Goal: Task Accomplishment & Management: Use online tool/utility

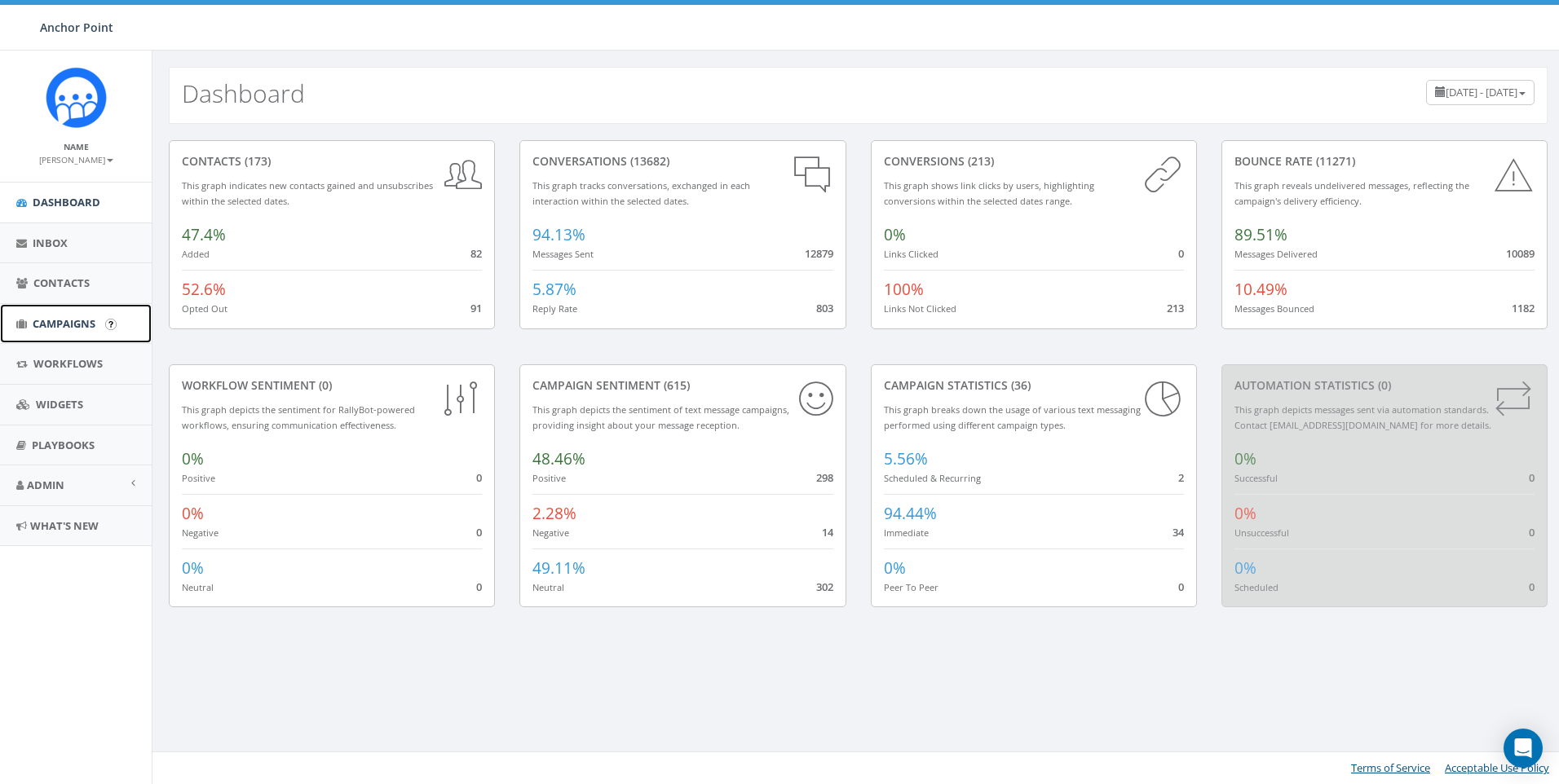
click at [69, 326] on span "Campaigns" at bounding box center [64, 323] width 63 height 15
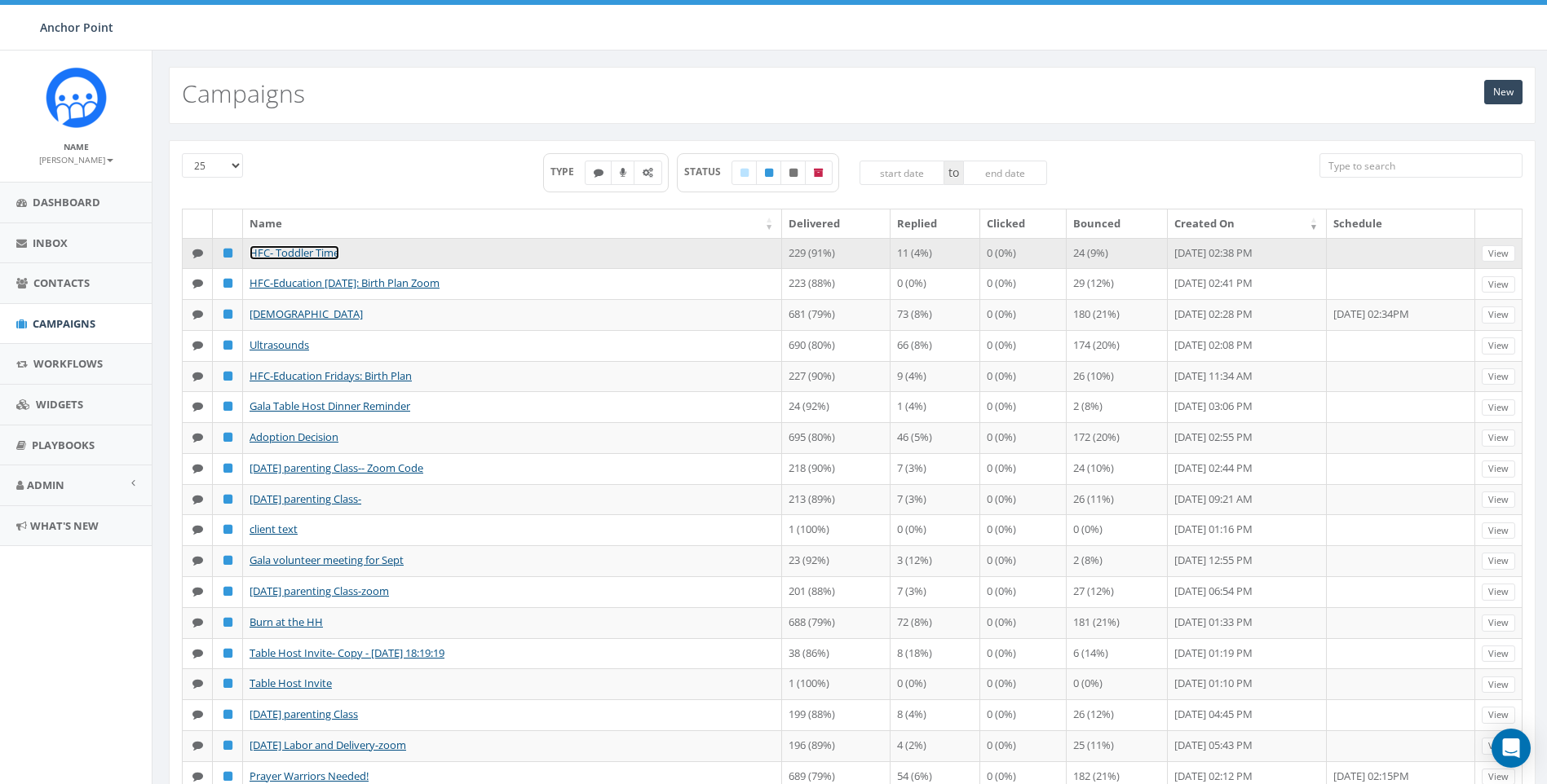
click at [297, 257] on link "HFC- Toddler Time" at bounding box center [294, 253] width 90 height 15
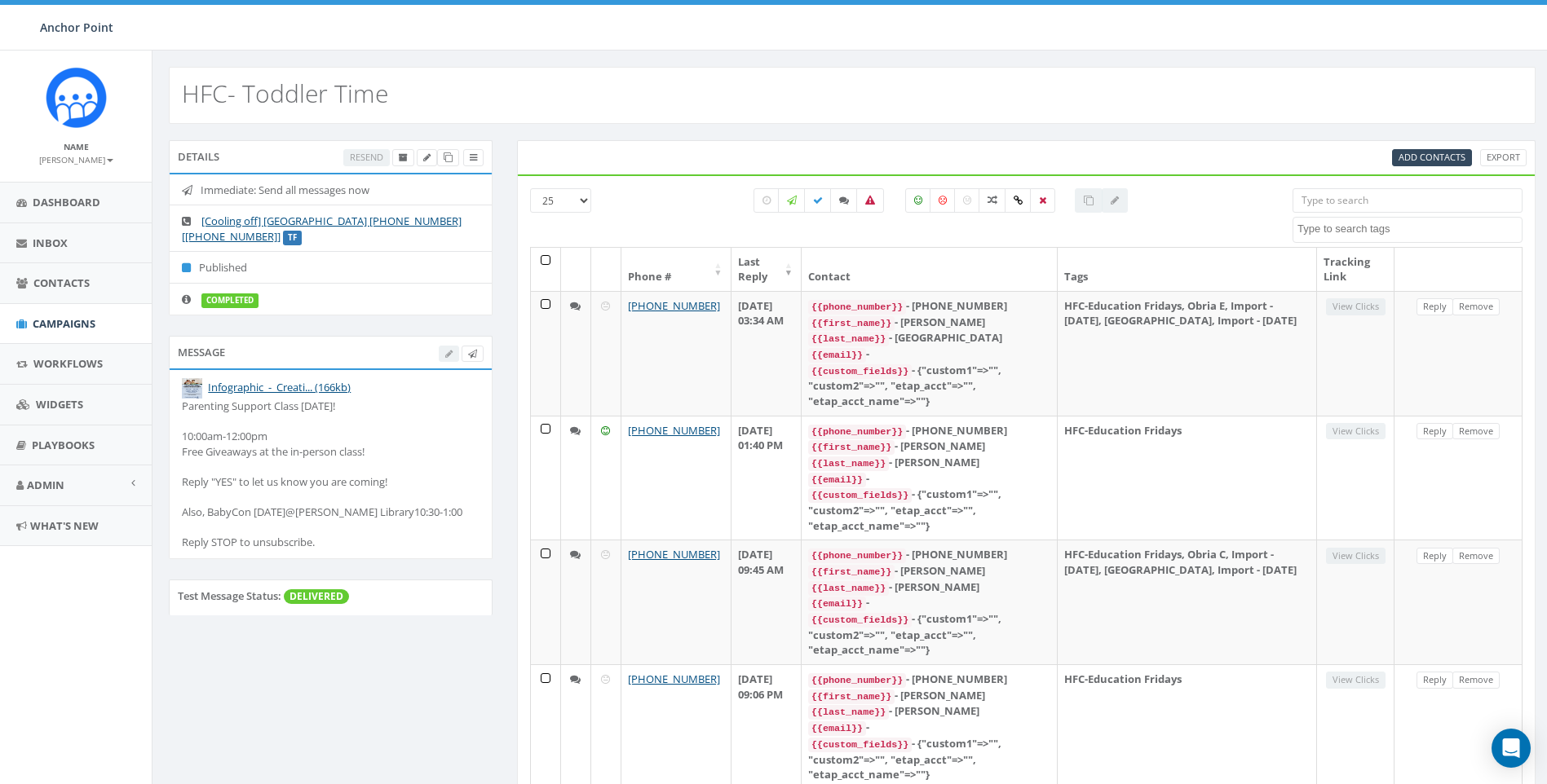
select select
click at [444, 156] on icon at bounding box center [448, 158] width 9 height 9
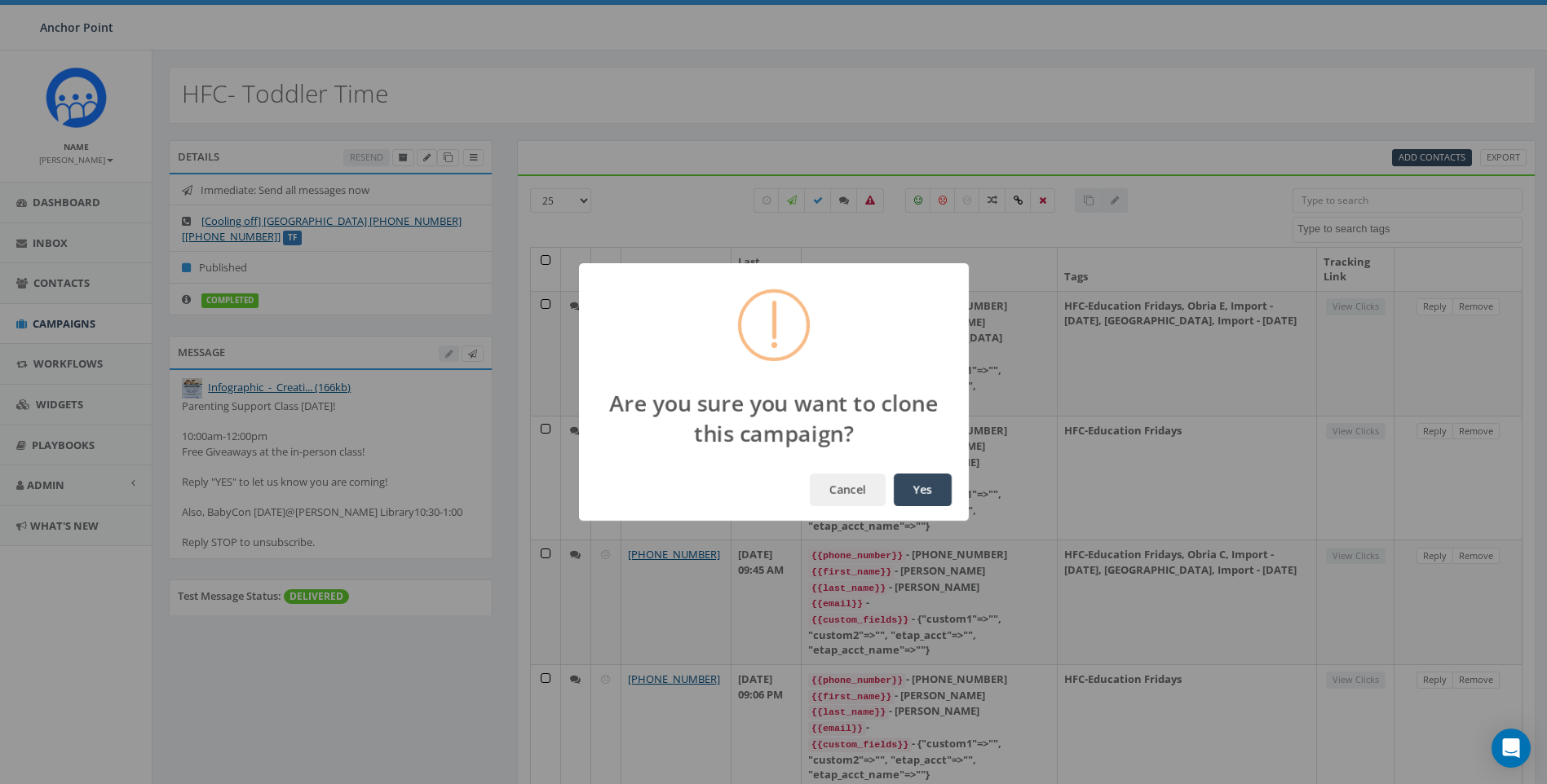
click at [933, 494] on button "Yes" at bounding box center [923, 490] width 58 height 33
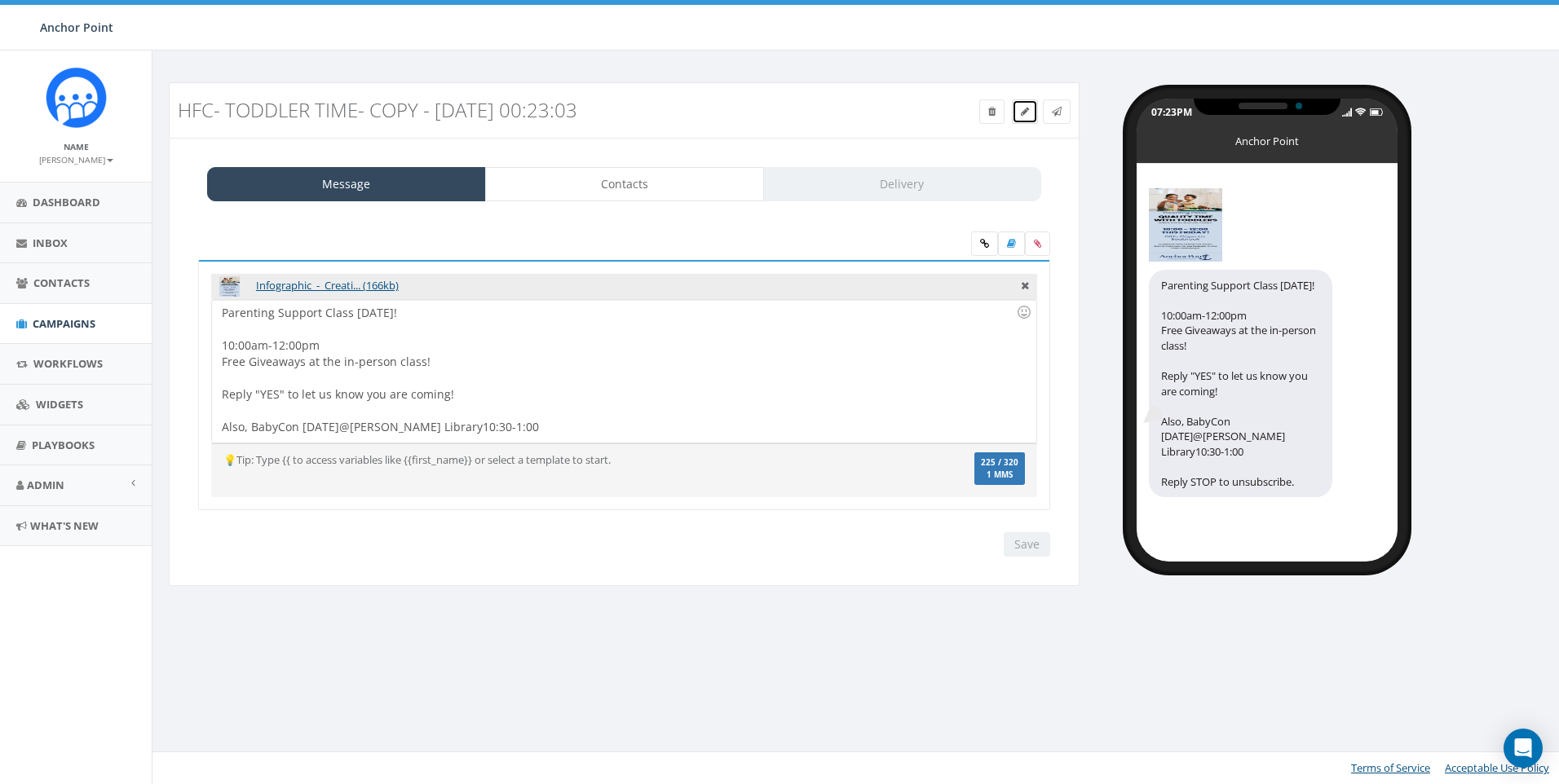
click at [1023, 114] on icon at bounding box center [1024, 112] width 8 height 10
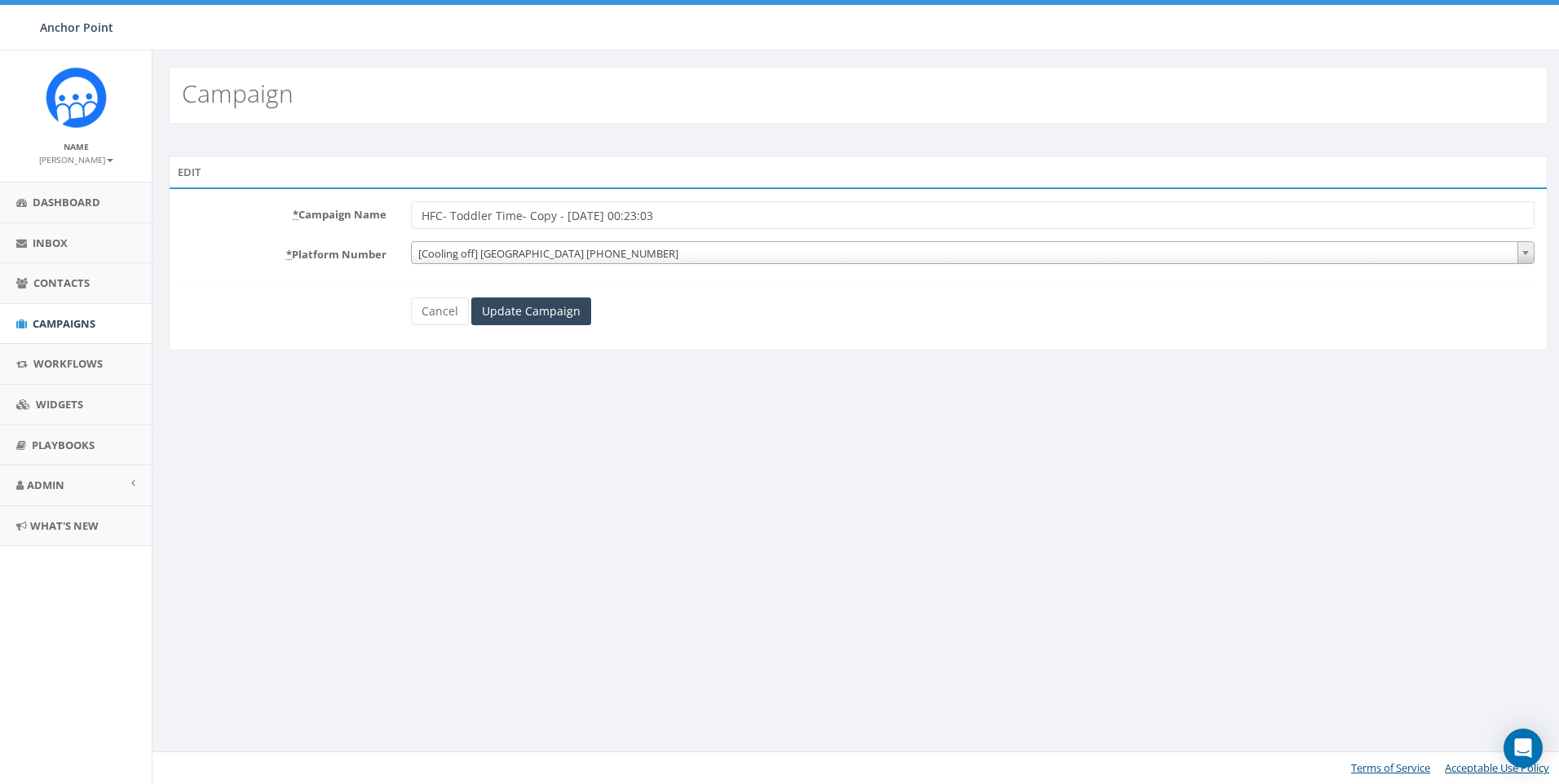
drag, startPoint x: 699, startPoint y: 223, endPoint x: 526, endPoint y: 229, distance: 173.1
click at [526, 229] on input "HFC- Toddler Time- Copy - [DATE] 00:23:03" at bounding box center [973, 215] width 1124 height 27
type input "HFC- Toddler Time- zoom code"
click at [547, 310] on input "Update Campaign" at bounding box center [531, 311] width 120 height 27
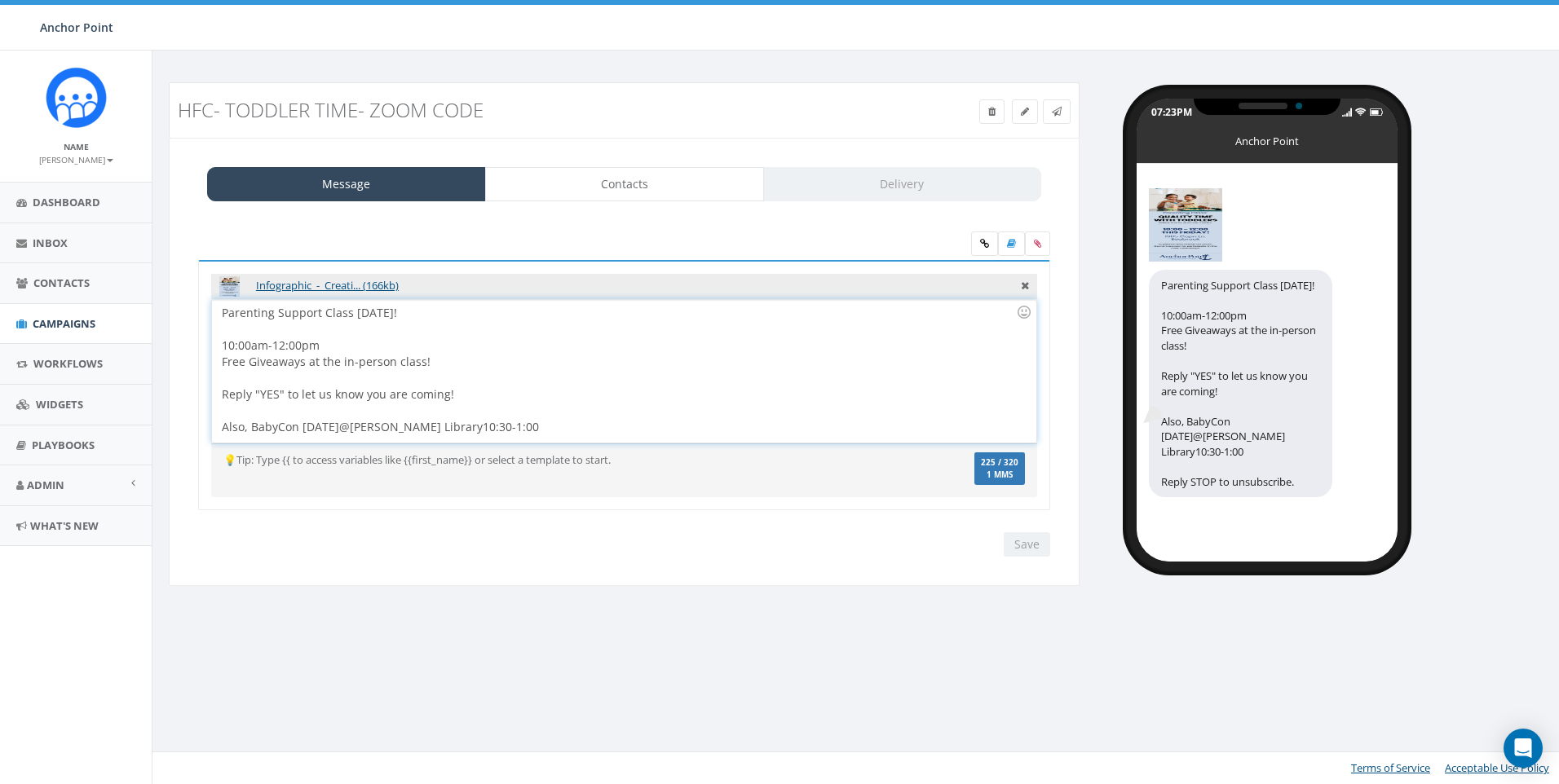
click at [458, 395] on div "Parenting Support Class THIS FRIDAY! 10:00am-12:00pm Free Giveaways at the in-p…" at bounding box center [624, 371] width 824 height 143
click at [430, 313] on div "Parenting Support Class THIS FRIDAY! 10:00am-12:00pm Free Giveaways at the in-p…" at bounding box center [624, 371] width 824 height 143
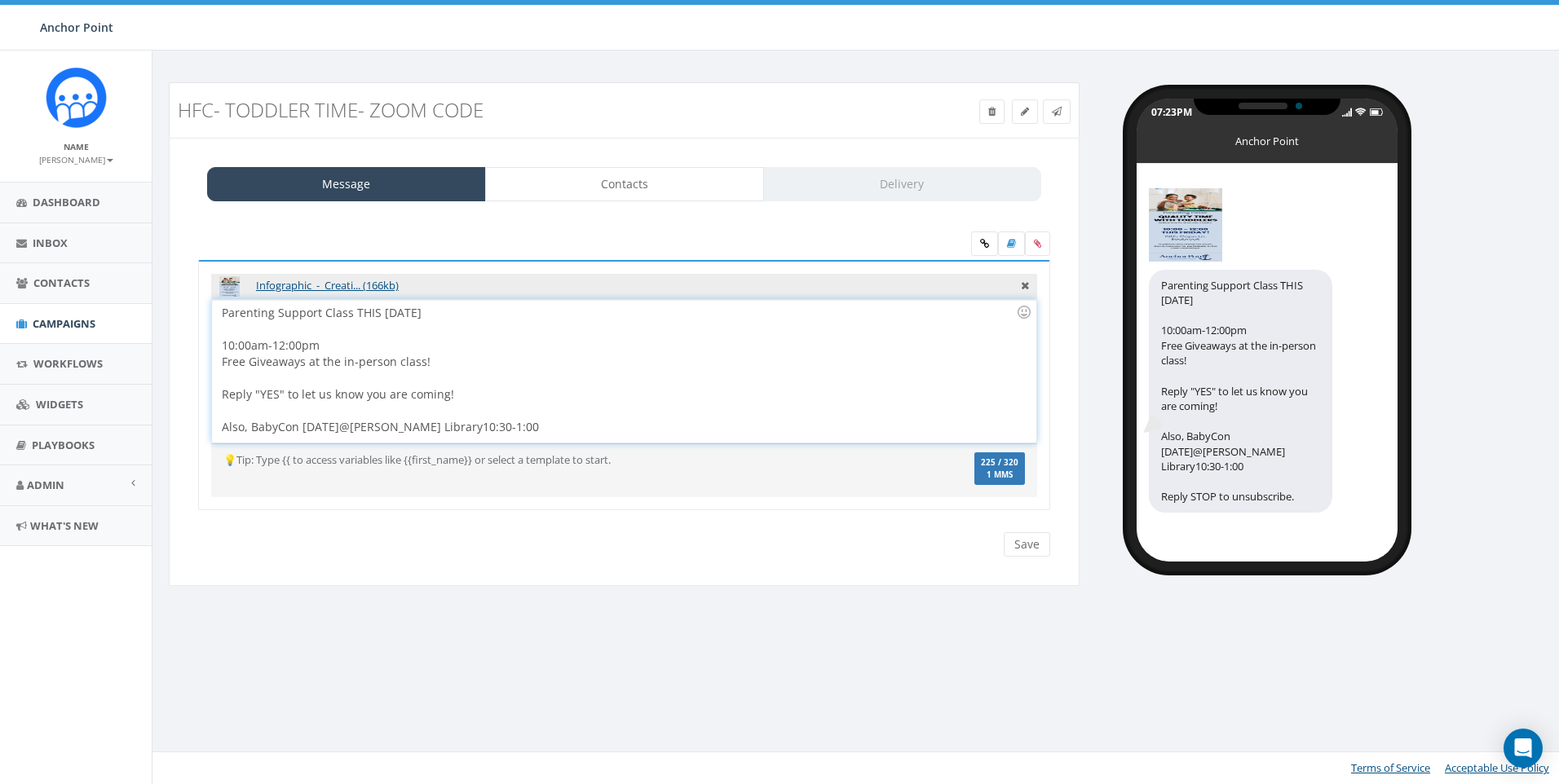
drag, startPoint x: 459, startPoint y: 399, endPoint x: 185, endPoint y: 348, distance: 278.7
click at [185, 348] on div "Infographic_-_Creati... (166kb) Parenting Support Class THIS FRIDAY! 10:00am-12…" at bounding box center [624, 394] width 884 height 359
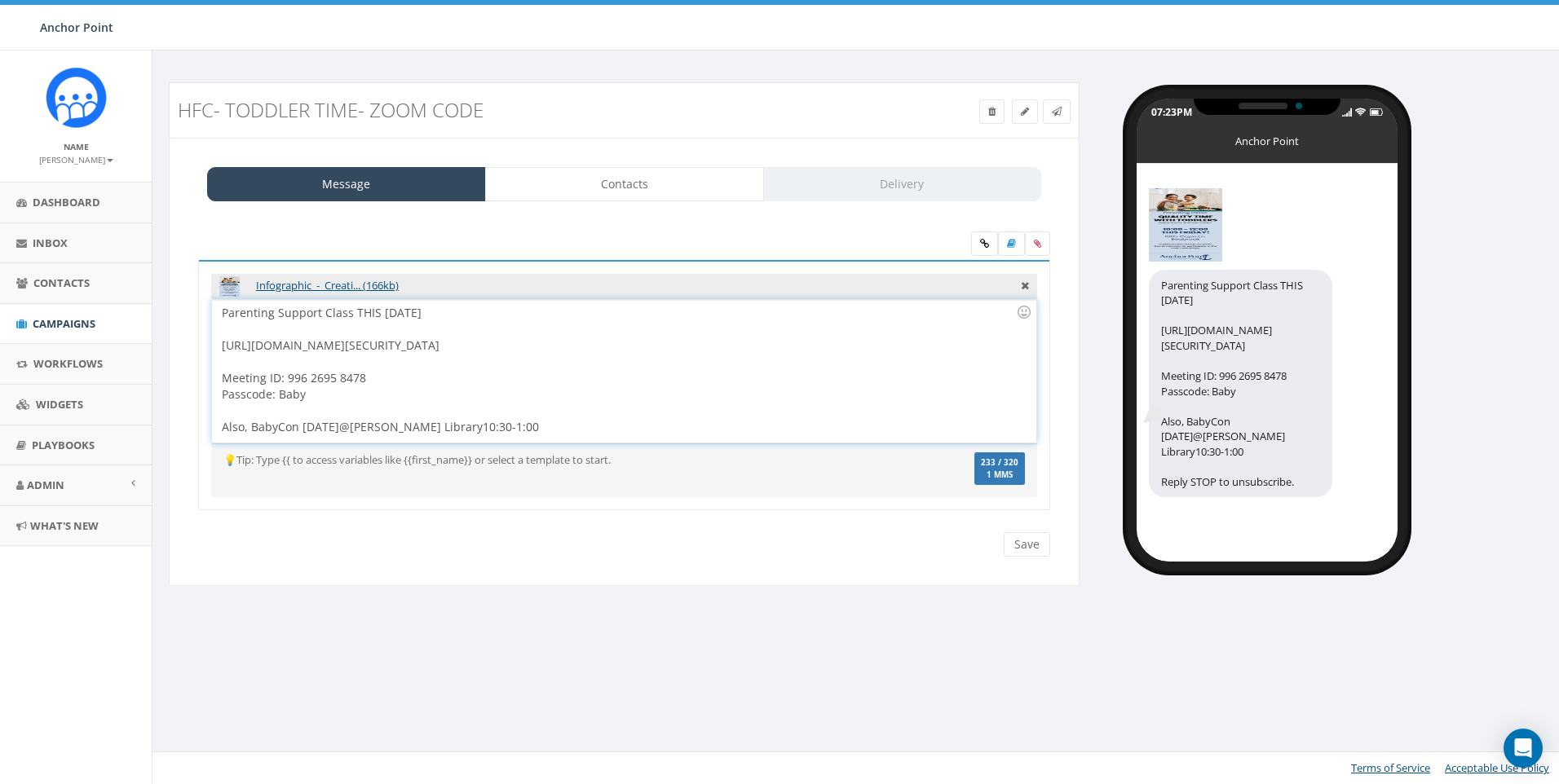
click at [353, 329] on div at bounding box center [619, 329] width 794 height 16
click at [455, 311] on div "Parenting Support Class THIS Tomorrow In person and on zoom: https://zoom.us/j/…" at bounding box center [624, 371] width 824 height 143
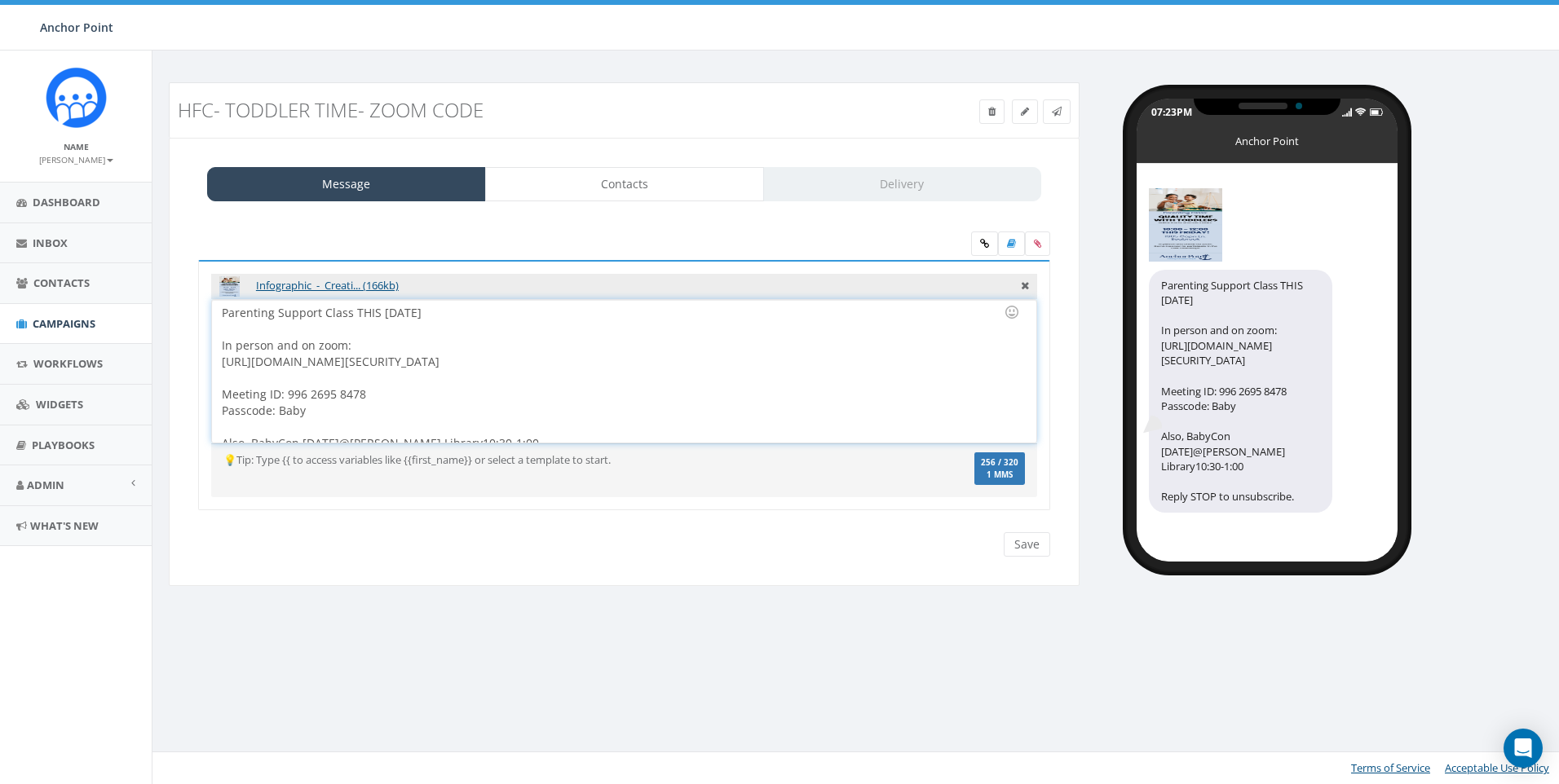
click at [383, 312] on div "Parenting Support Class THIS Tomorrow In person and on zoom: https://zoom.us/j/…" at bounding box center [624, 371] width 824 height 143
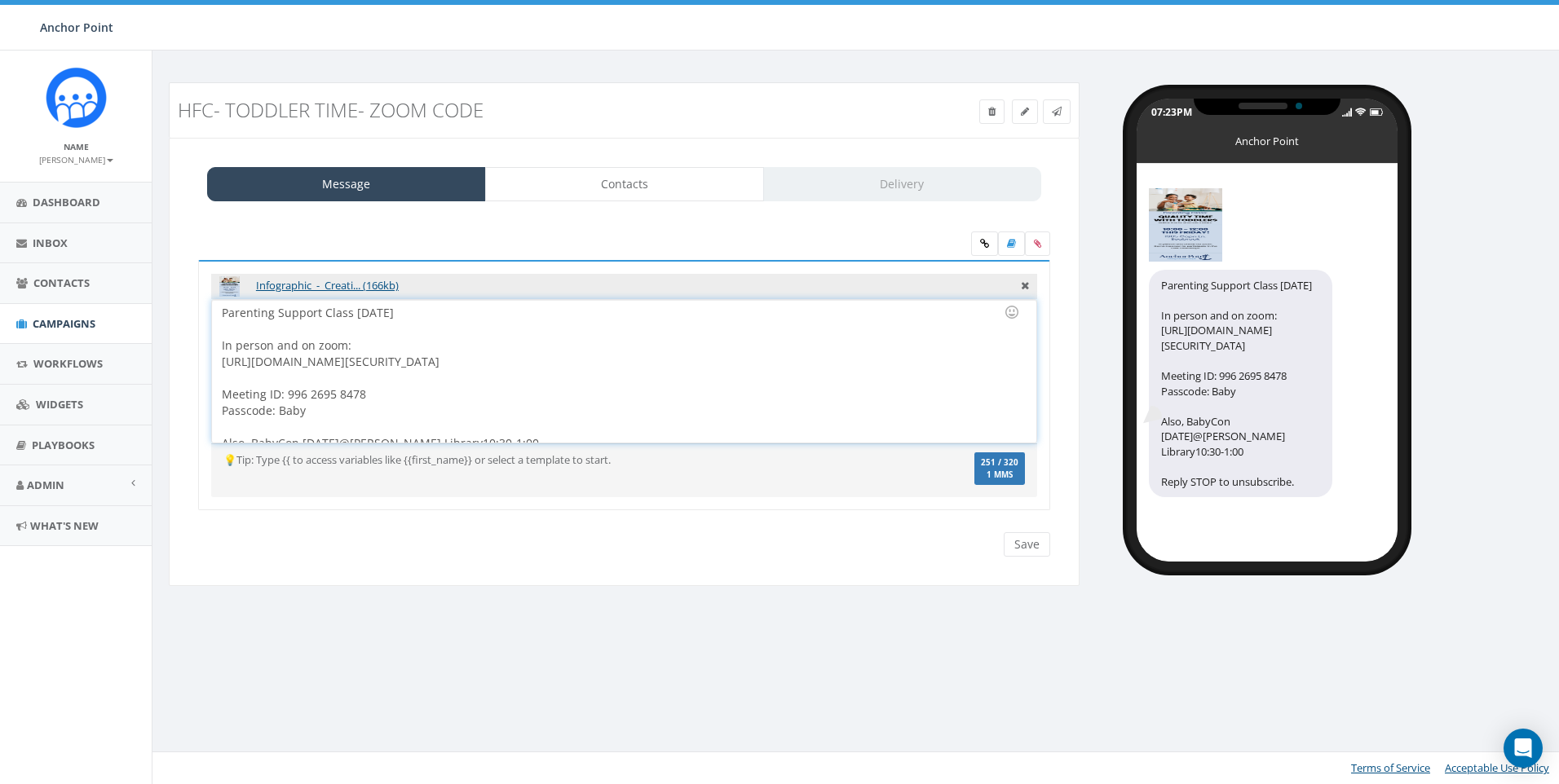
click at [430, 316] on div "Parenting Support Class Tomorrow In person and on zoom: https://zoom.us/j/99626…" at bounding box center [624, 371] width 824 height 143
click at [566, 184] on link "Contacts" at bounding box center [625, 184] width 279 height 35
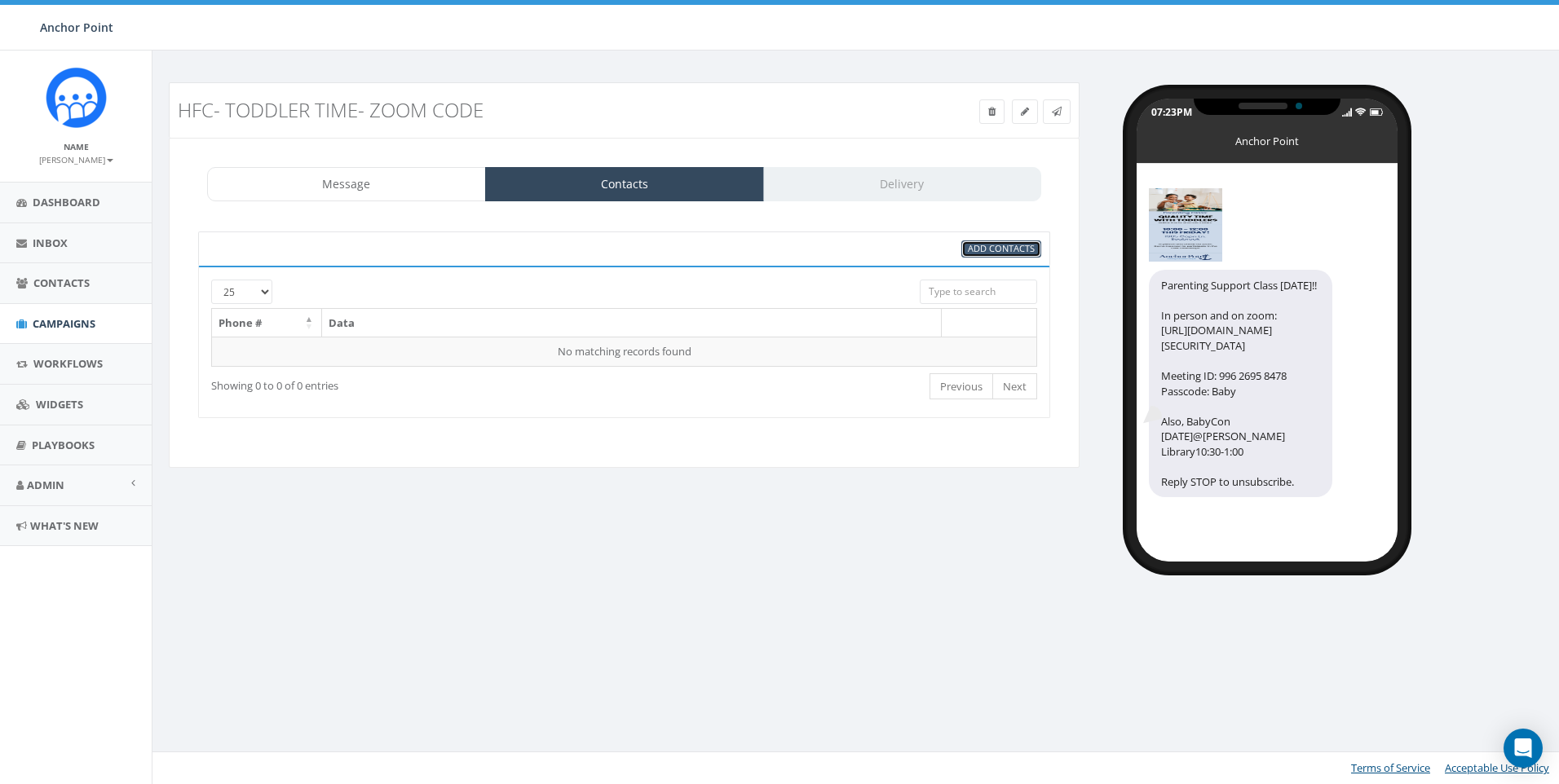
click at [994, 251] on span "Add Contacts" at bounding box center [1002, 247] width 67 height 12
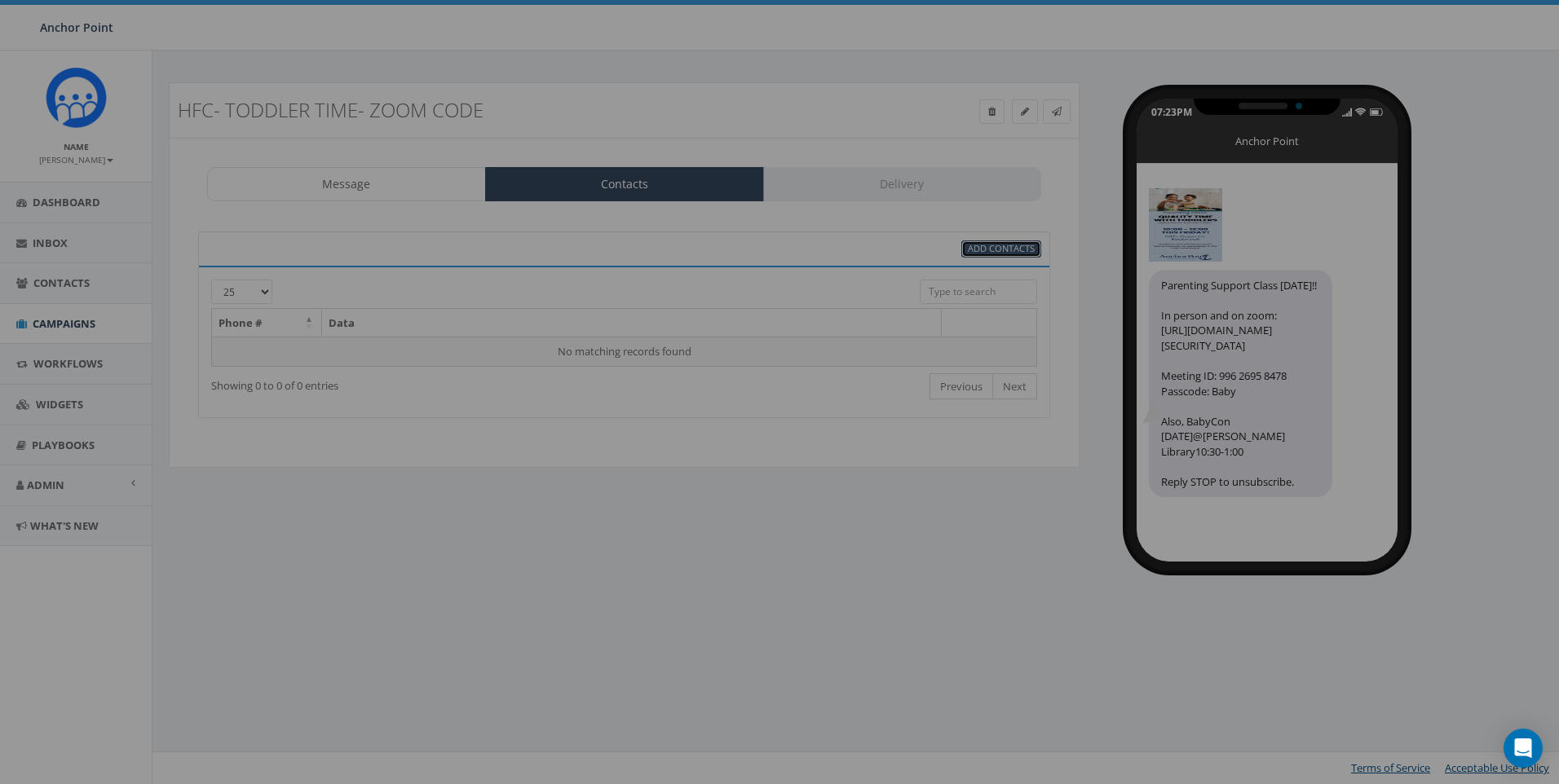
select select
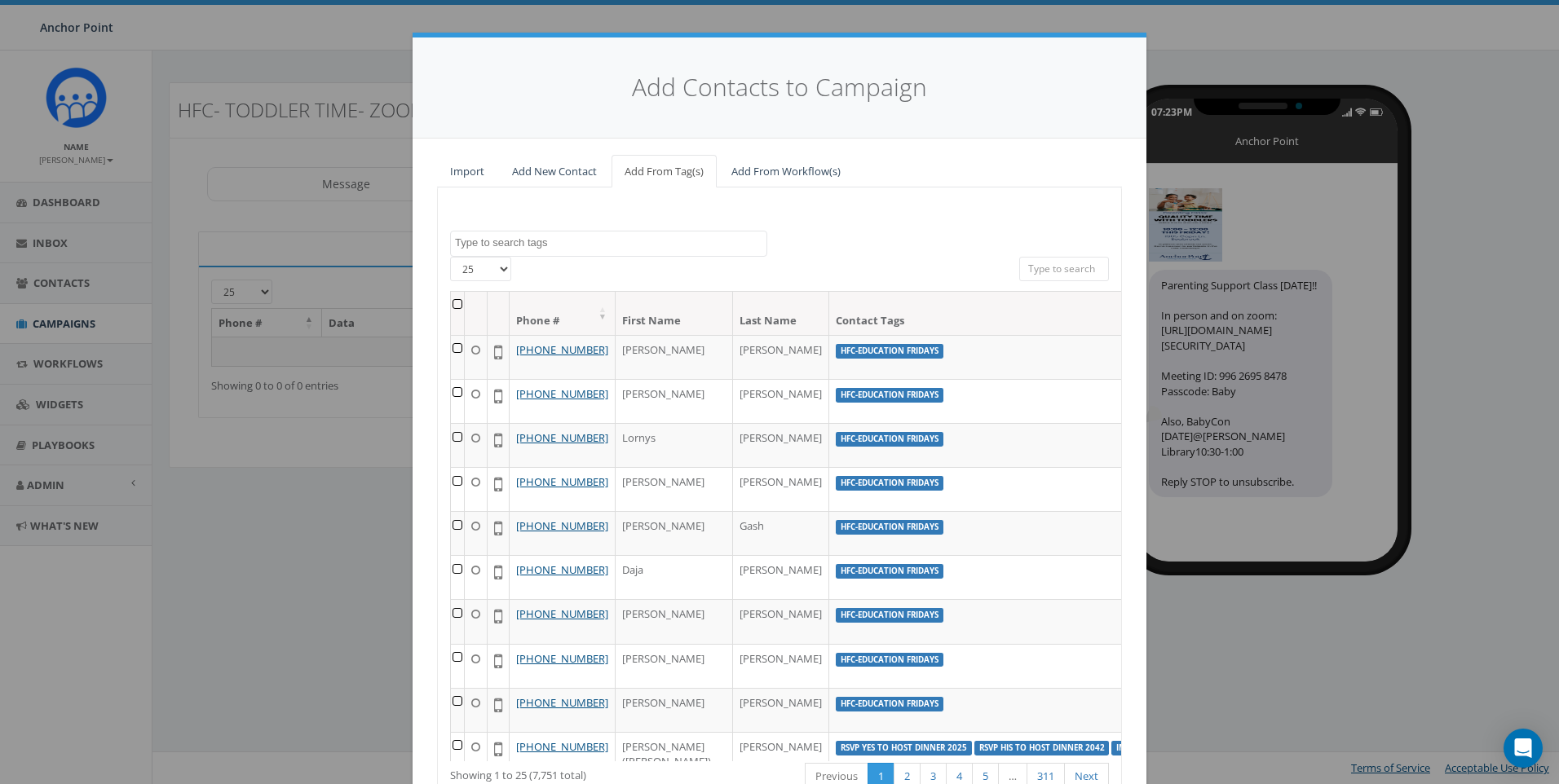
click at [539, 249] on textarea "Search" at bounding box center [611, 243] width 312 height 15
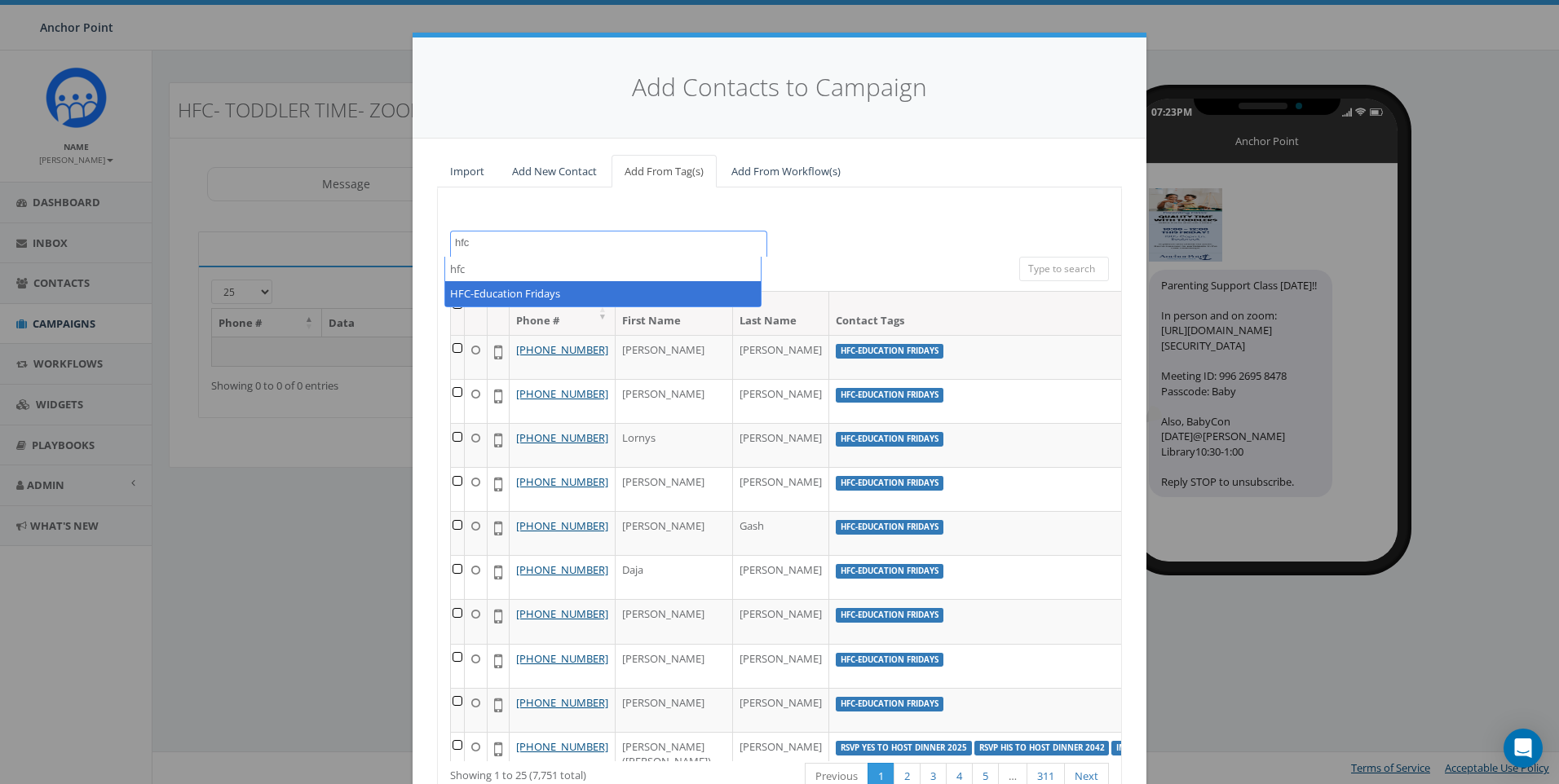
type textarea "hfc"
select select "HFC-Education Fridays"
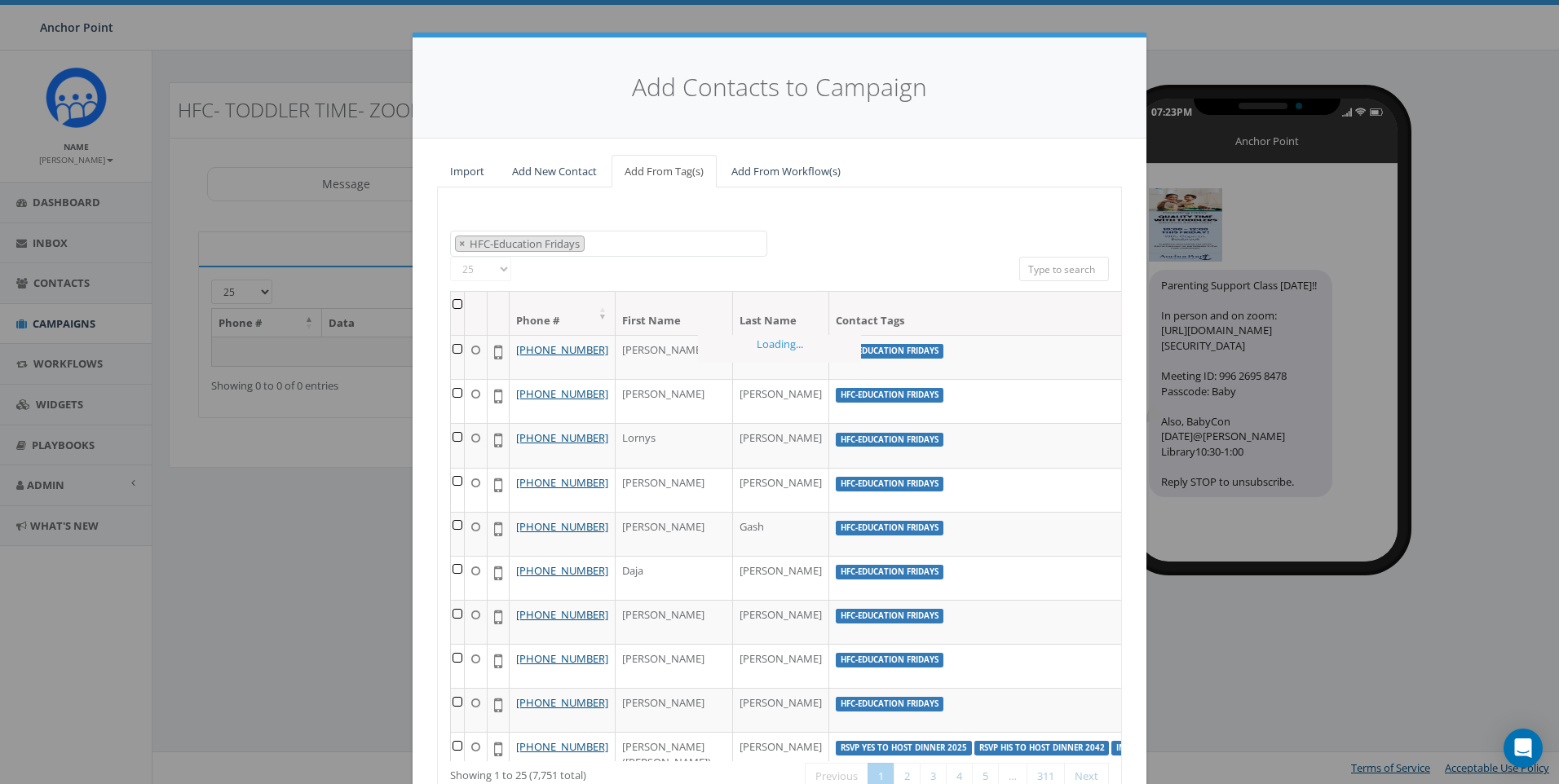
scroll to position [513, 0]
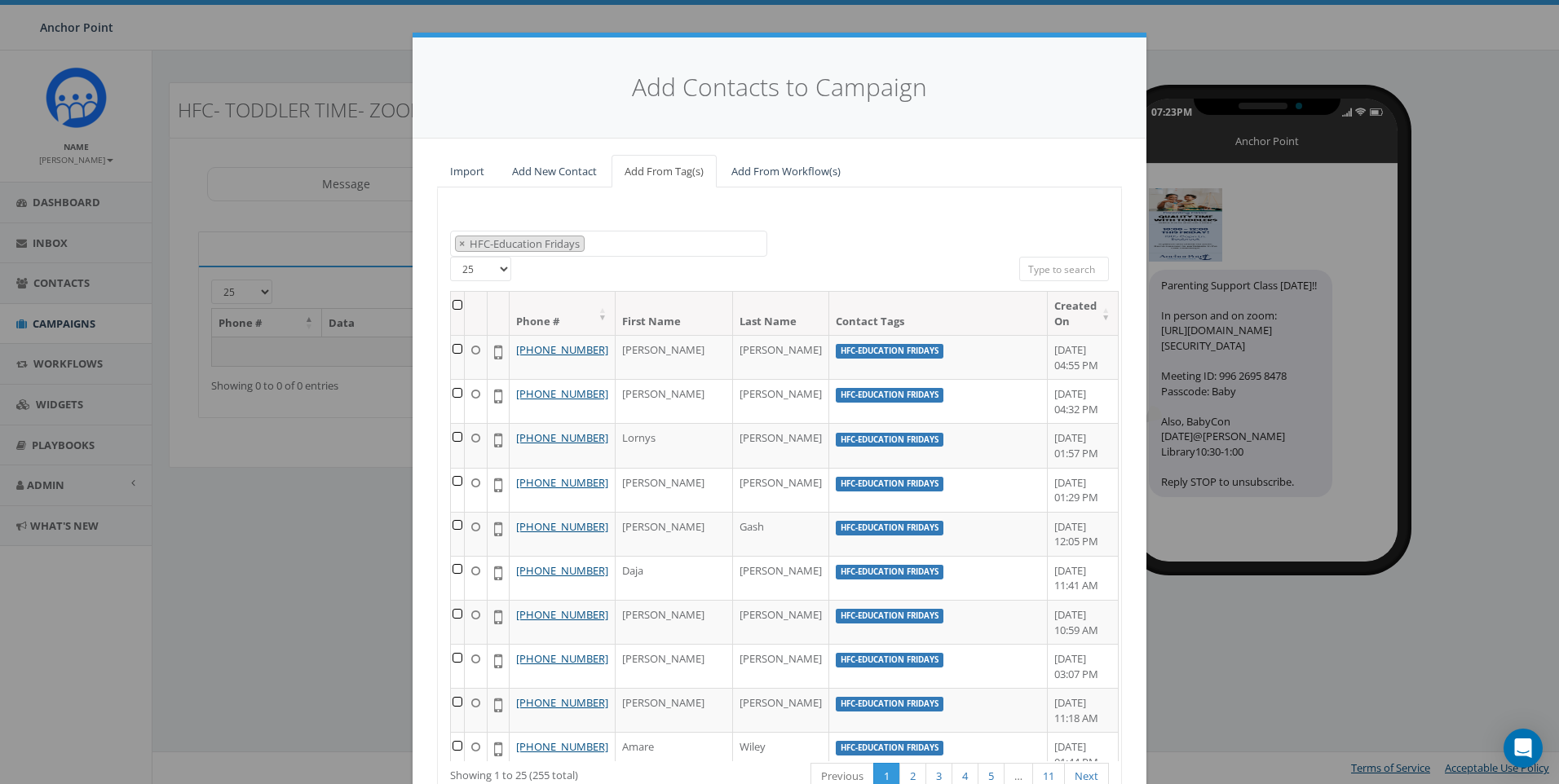
click at [493, 273] on select "25 50 100" at bounding box center [480, 269] width 61 height 25
select select "100"
click at [450, 257] on select "25 50 100" at bounding box center [480, 269] width 61 height 25
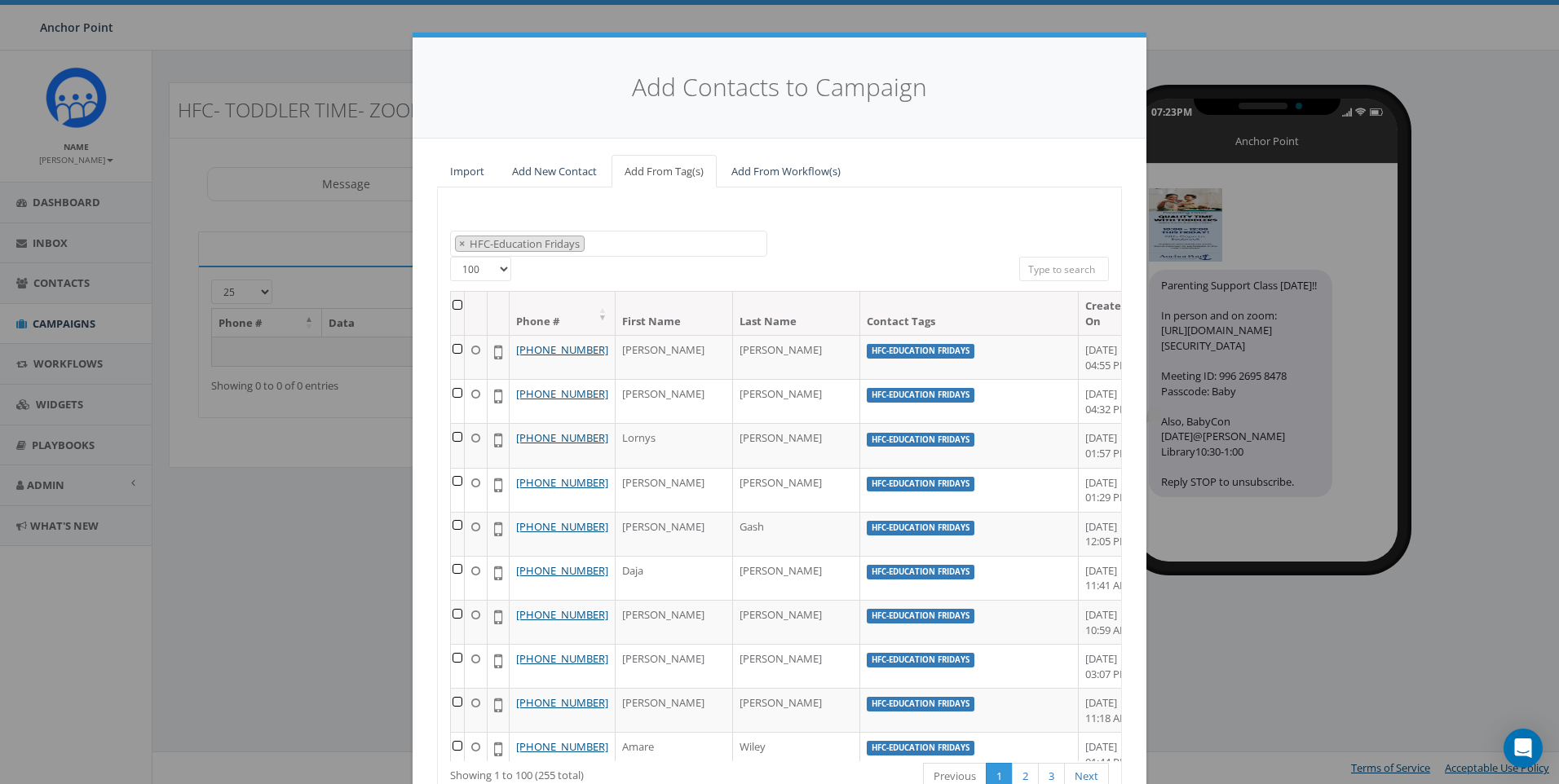
click at [457, 305] on th at bounding box center [457, 313] width 14 height 44
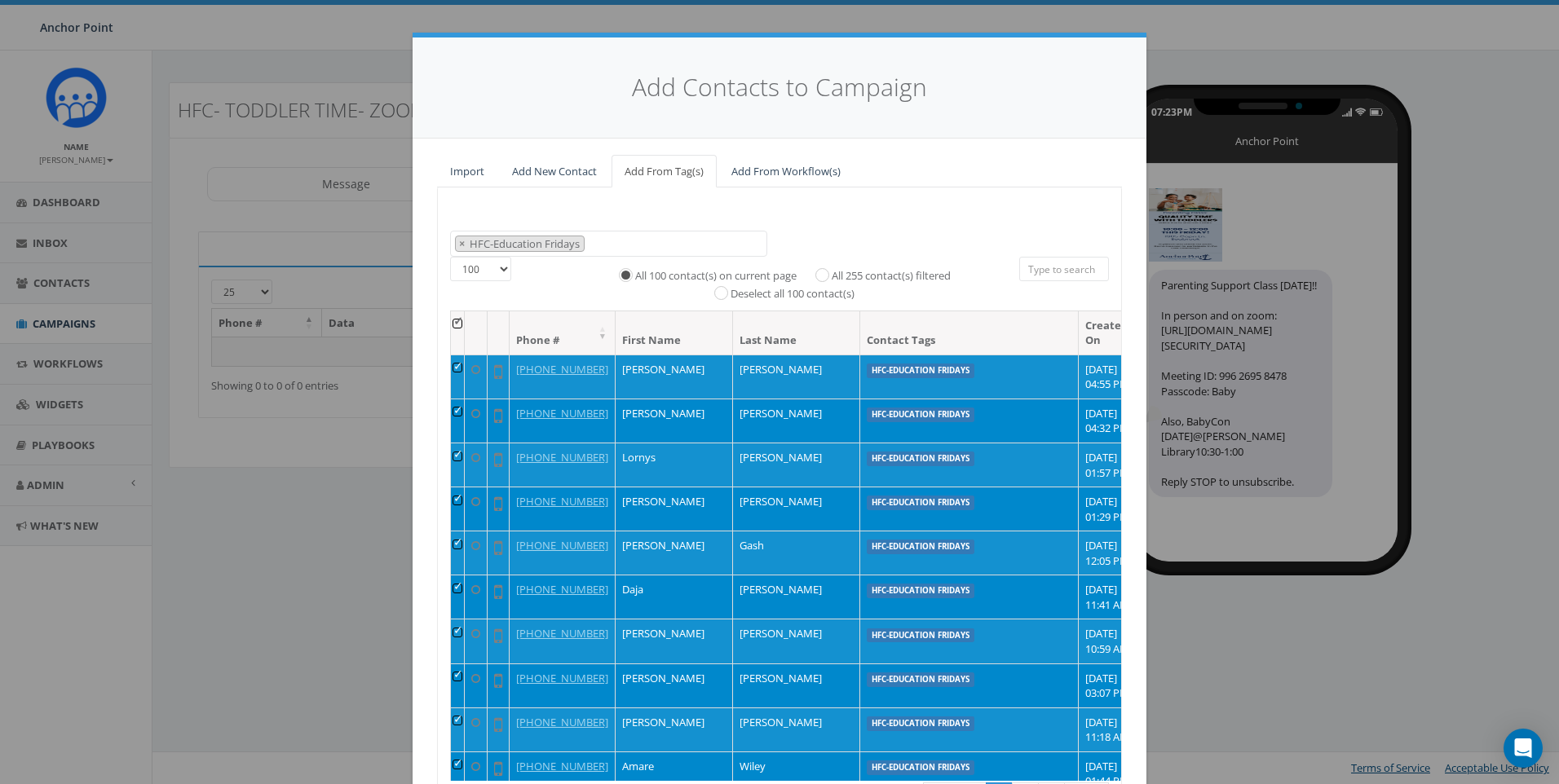
click at [832, 276] on label "All 255 contact(s) filtered" at bounding box center [891, 276] width 119 height 16
click at [821, 276] on input "All 255 contact(s) filtered" at bounding box center [826, 273] width 11 height 11
radio input "true"
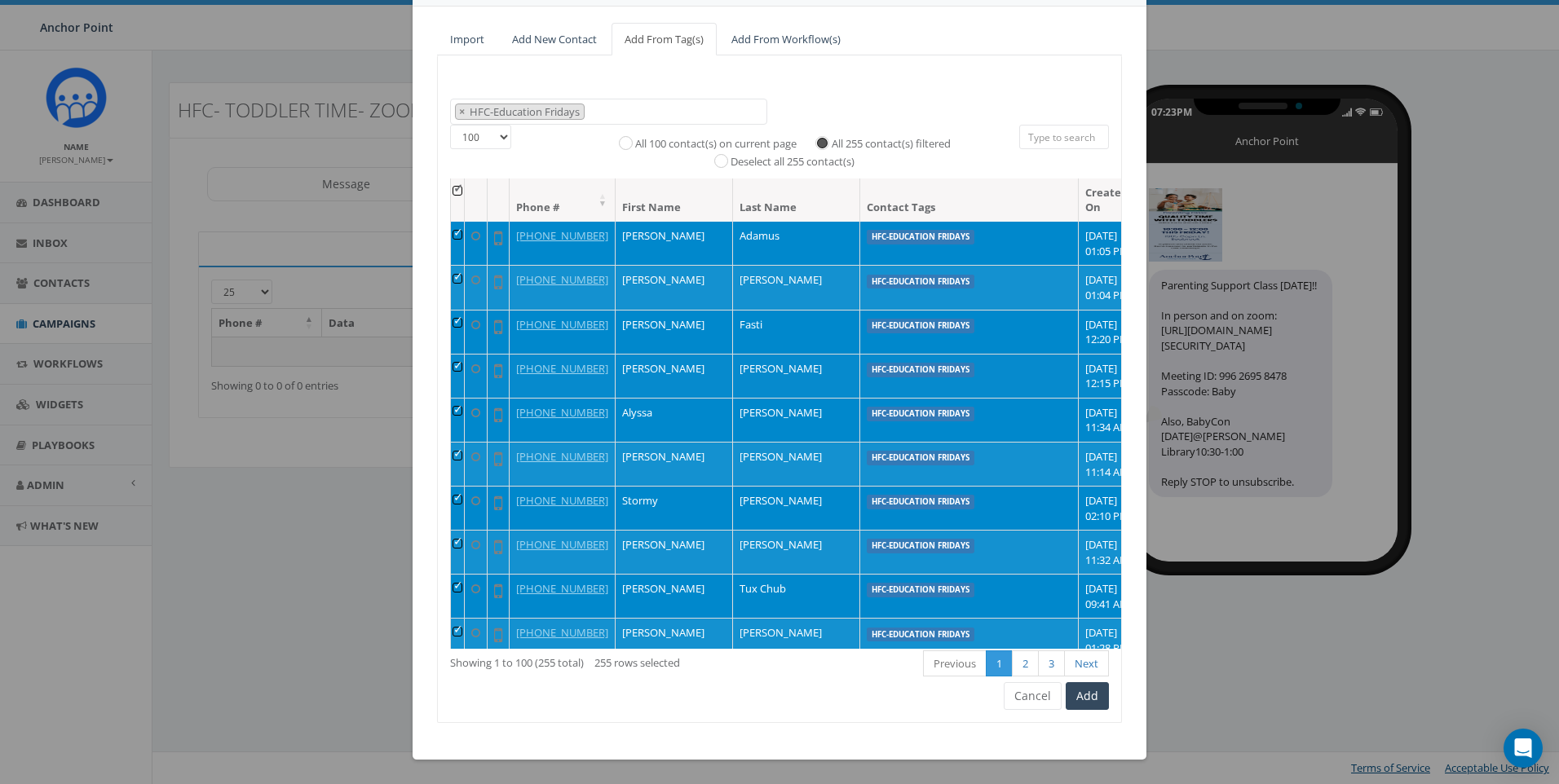
scroll to position [652, 0]
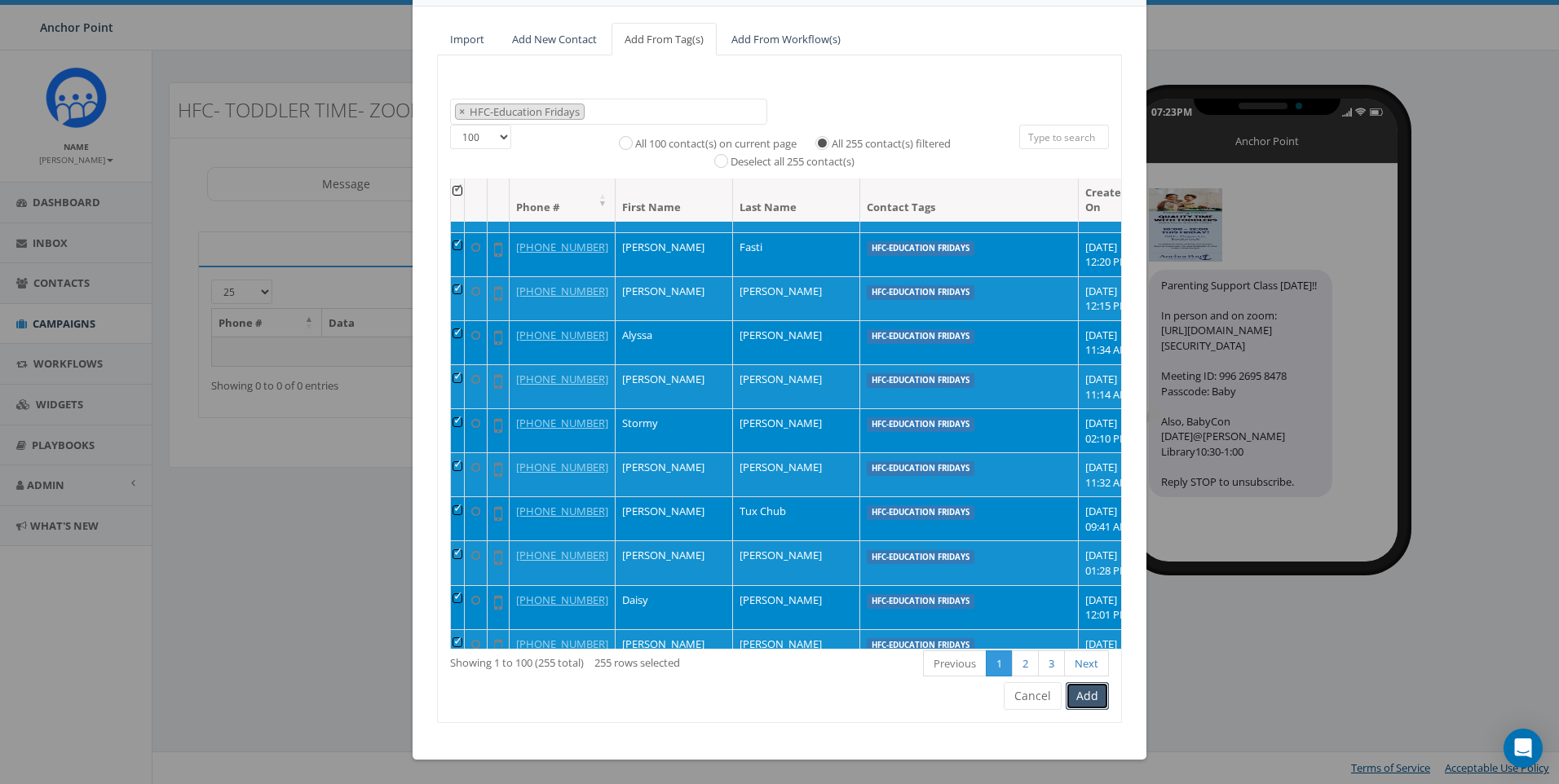
click at [1083, 703] on button "Add" at bounding box center [1087, 696] width 44 height 27
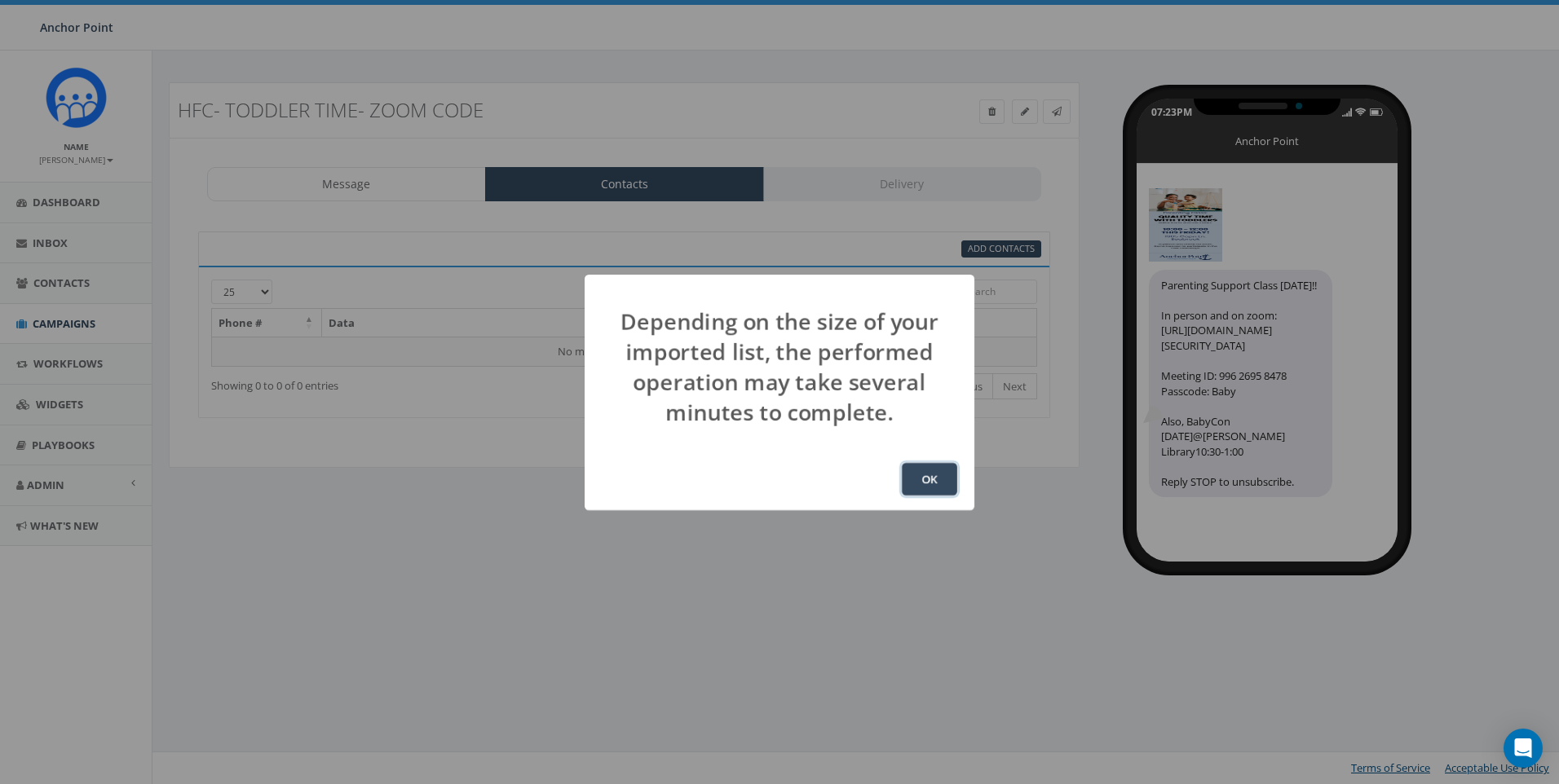
click at [932, 482] on button "OK" at bounding box center [929, 479] width 55 height 33
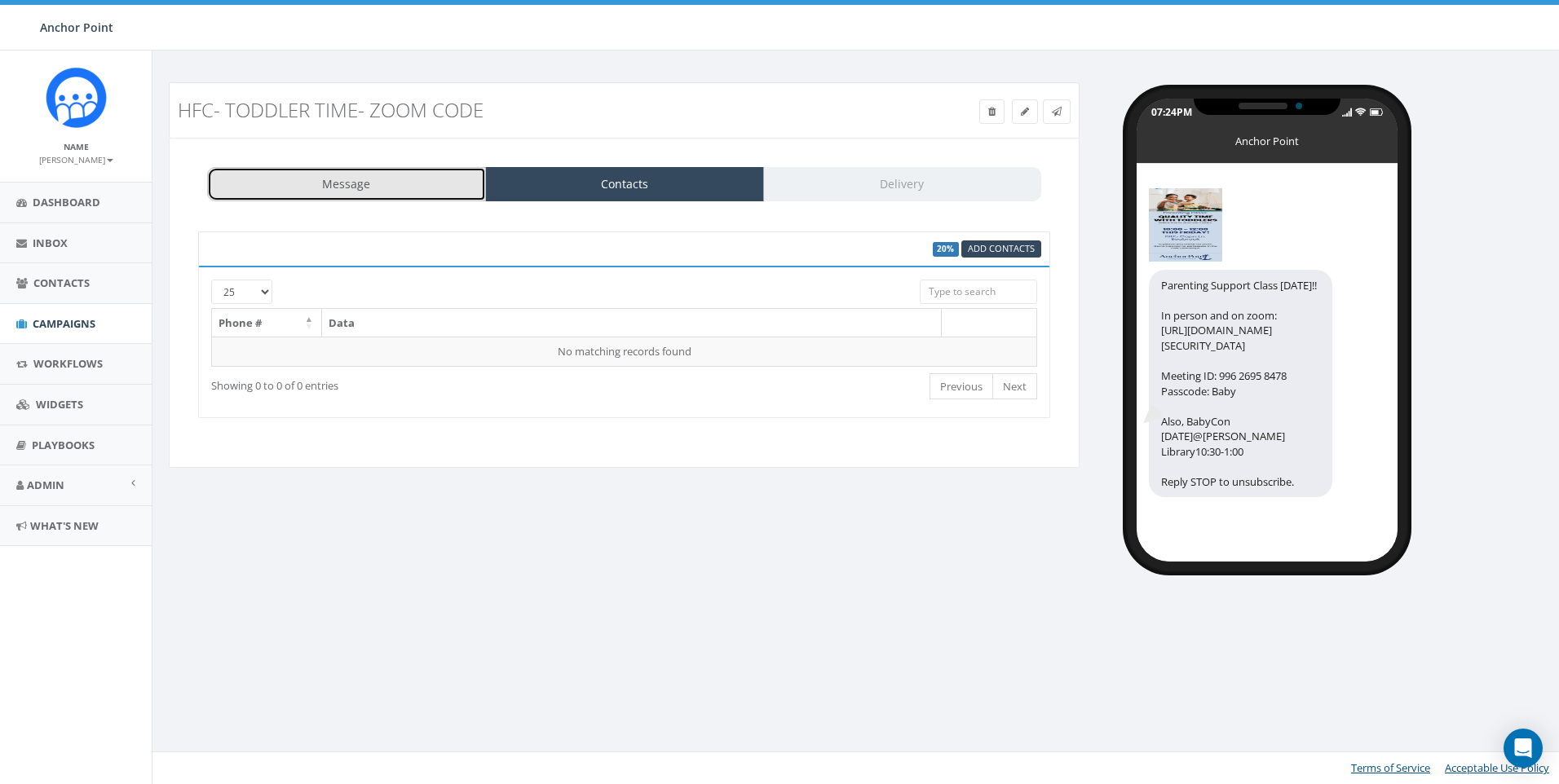
click at [362, 195] on link "Message" at bounding box center [346, 184] width 279 height 35
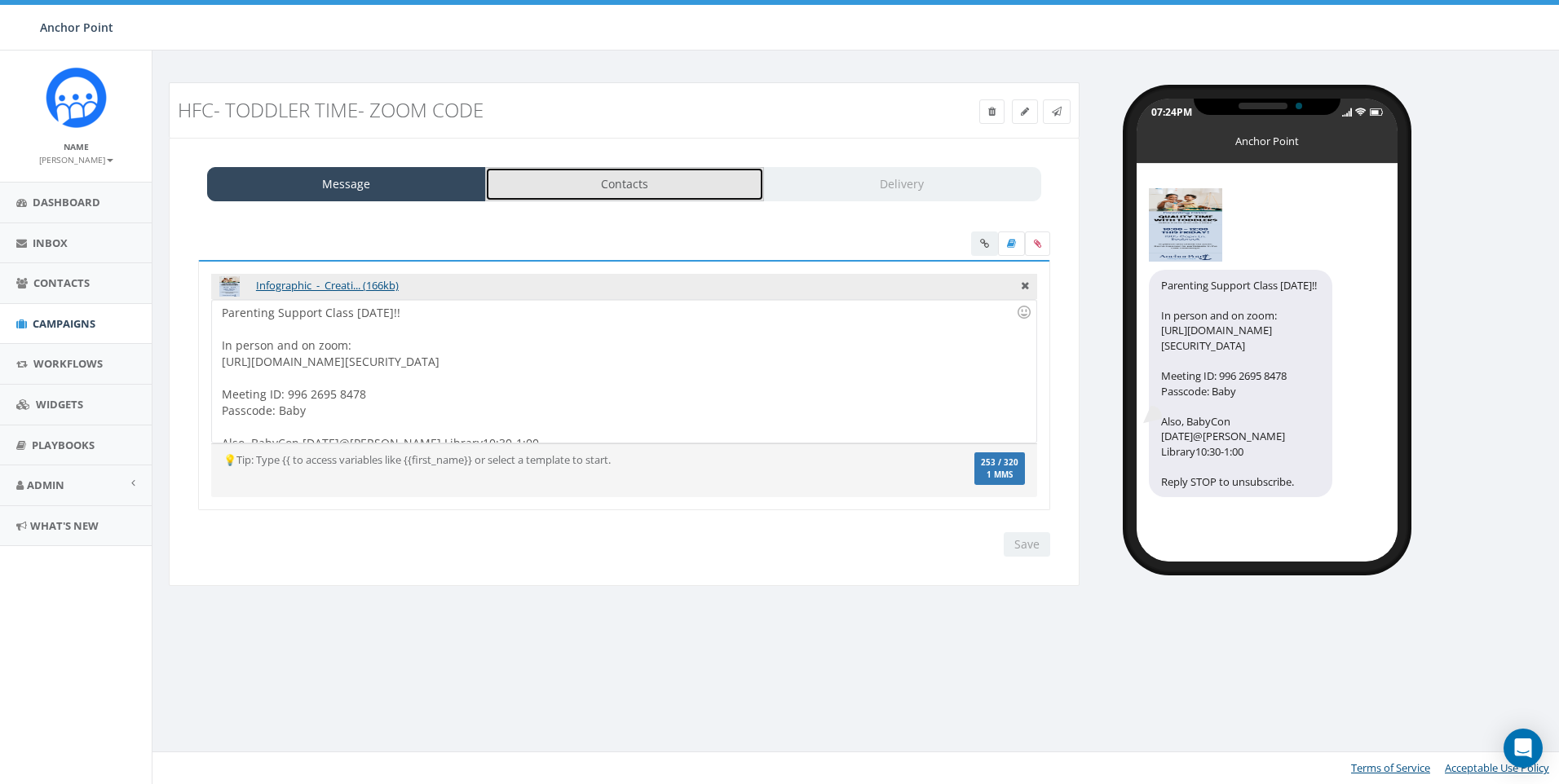
click at [582, 181] on link "Contacts" at bounding box center [625, 184] width 279 height 35
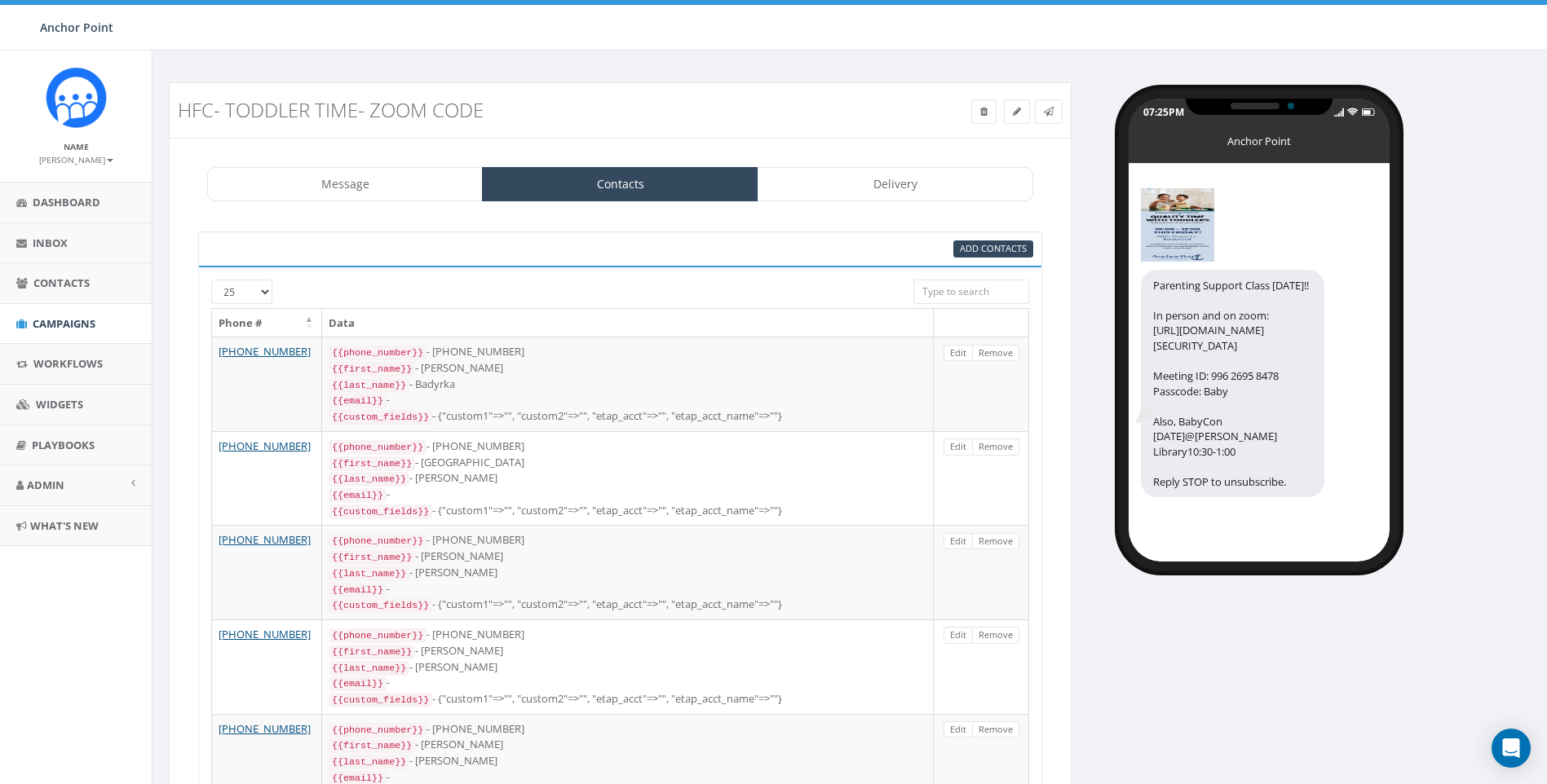
select select "694"
click at [897, 191] on link "Delivery" at bounding box center [894, 184] width 275 height 35
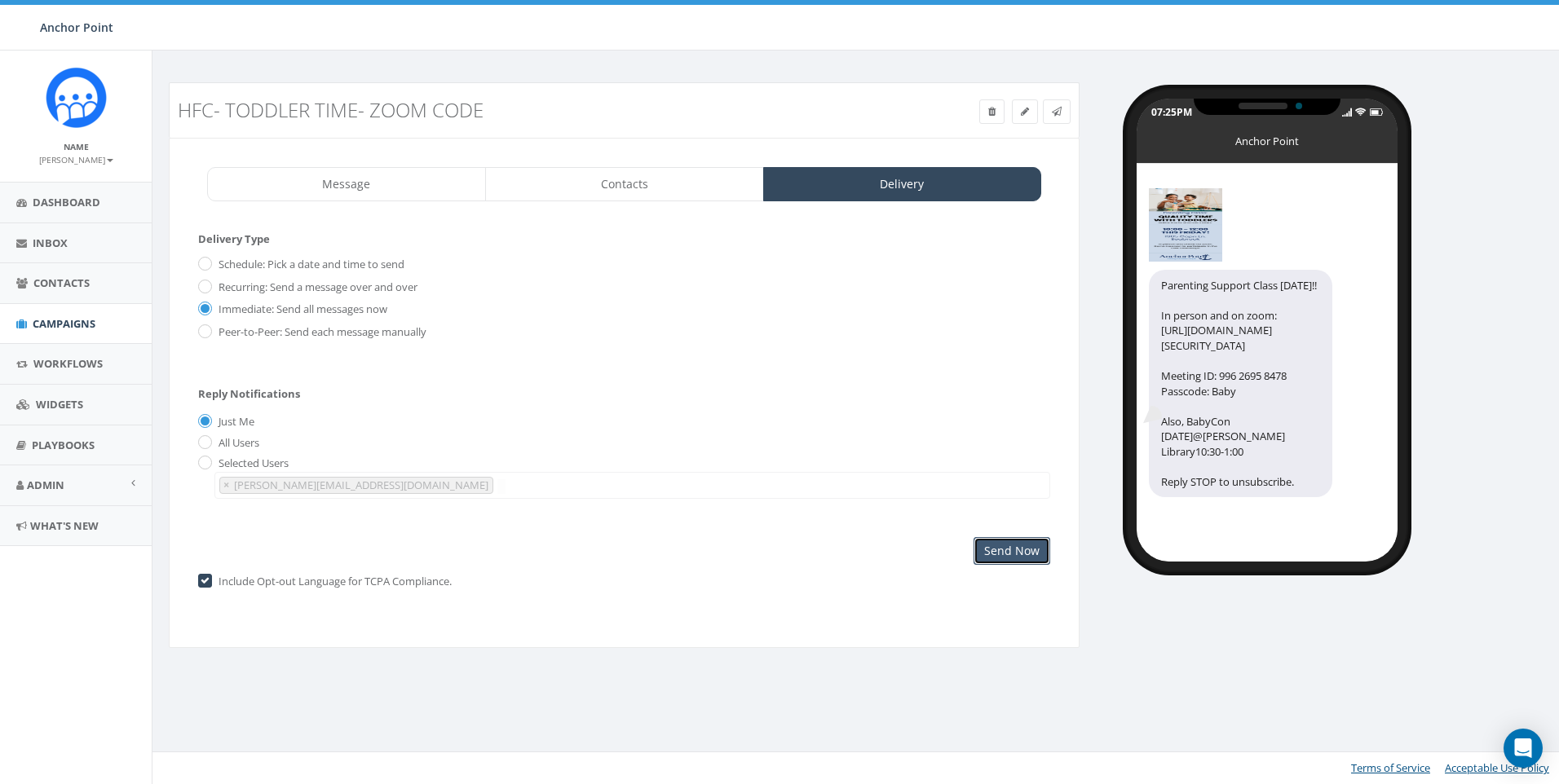
click at [1012, 556] on input "Send Now" at bounding box center [1012, 551] width 76 height 27
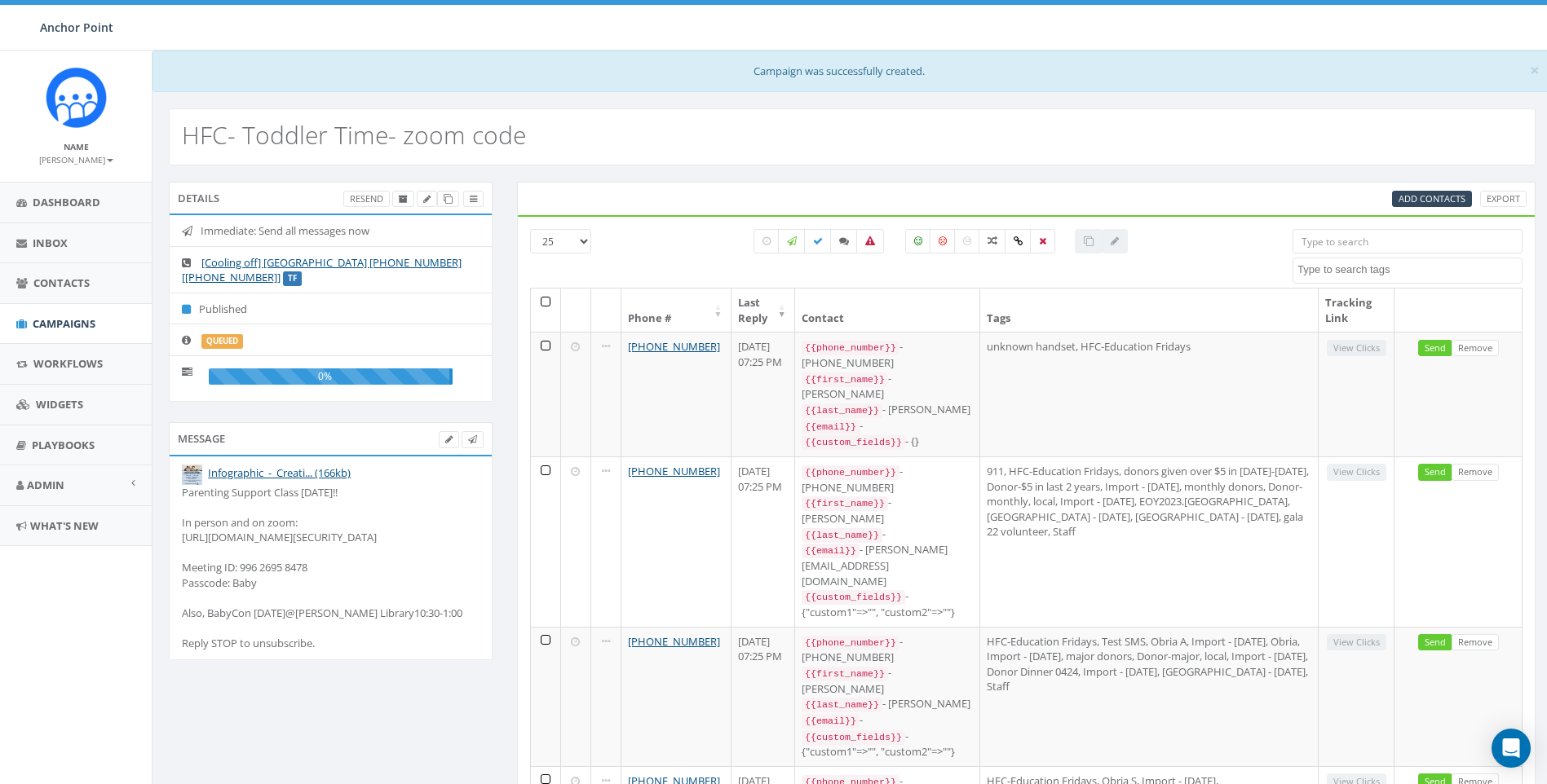
select select
